Goal: Navigation & Orientation: Find specific page/section

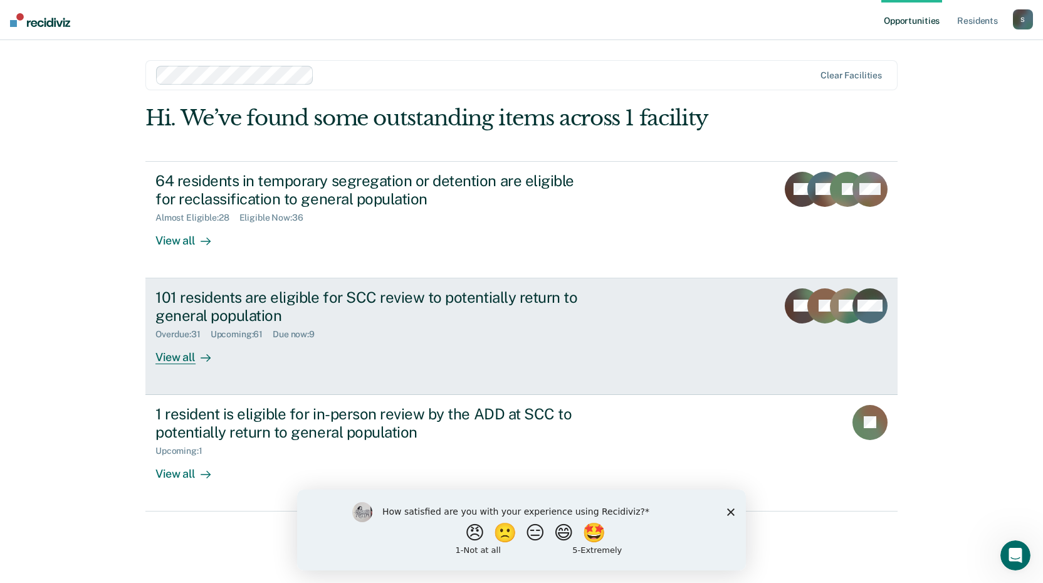
click at [174, 354] on div "View all" at bounding box center [190, 352] width 70 height 24
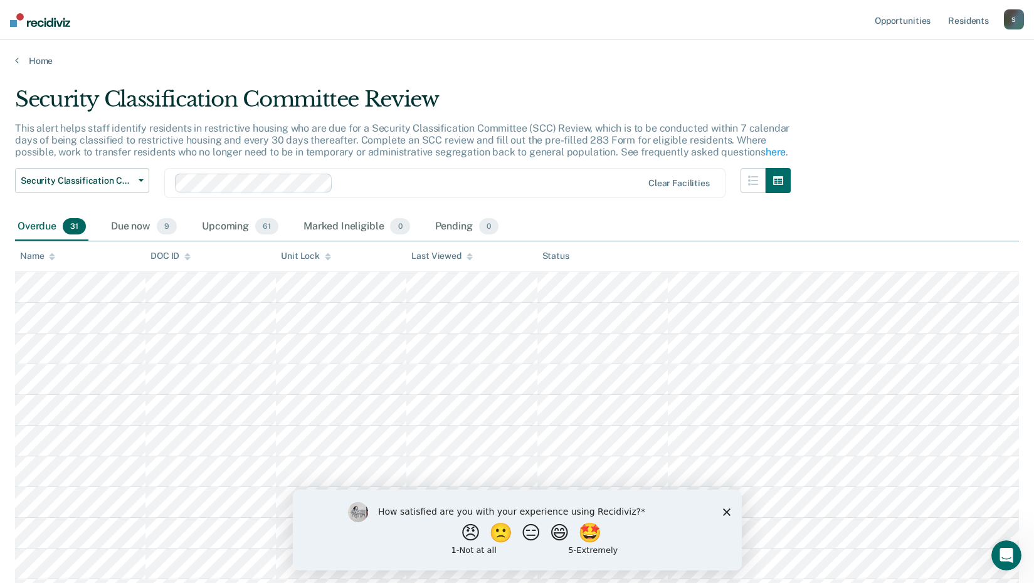
click at [45, 225] on div "Overdue 31" at bounding box center [51, 227] width 73 height 28
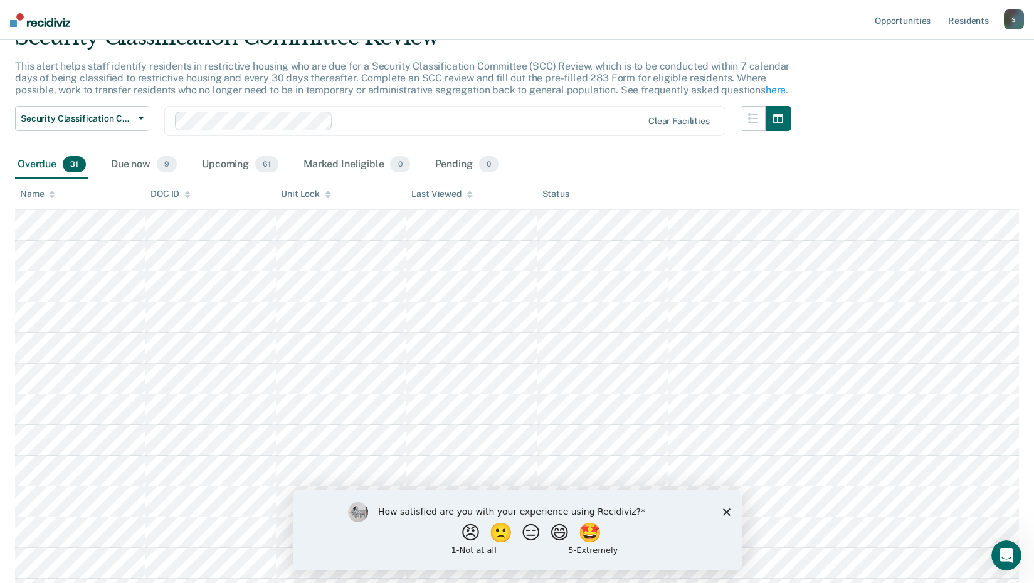
scroll to position [63, 0]
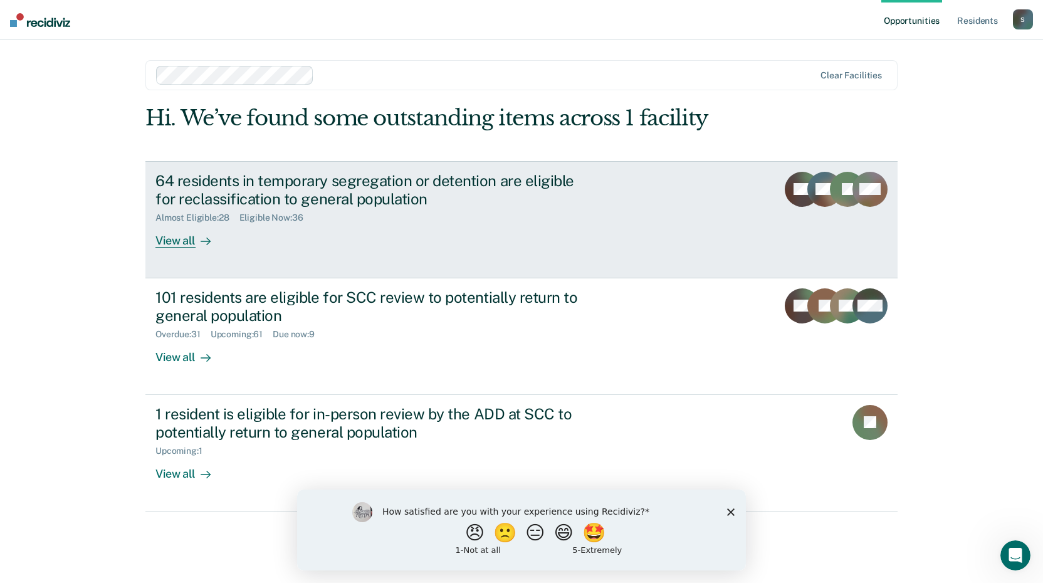
click at [176, 240] on div "View all" at bounding box center [190, 235] width 70 height 24
